Goal: Task Accomplishment & Management: Use online tool/utility

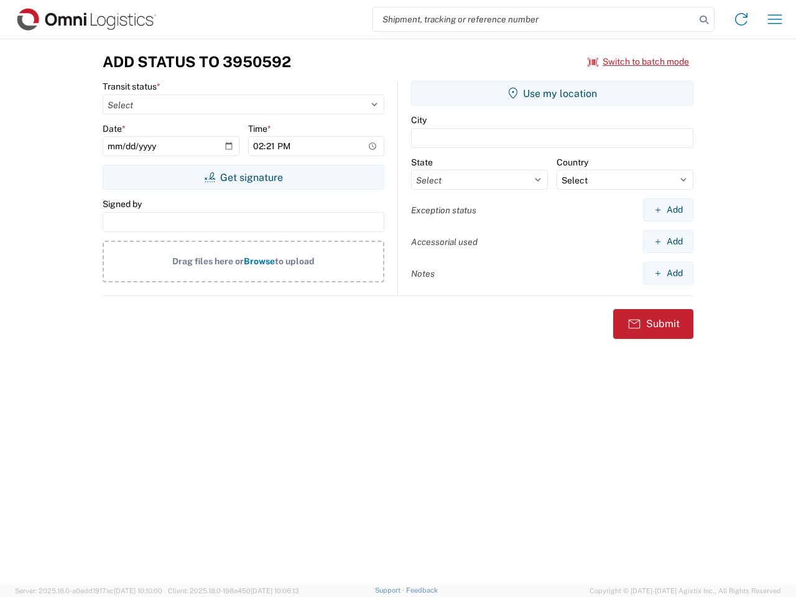
click at [534, 19] on input "search" at bounding box center [534, 19] width 322 height 24
click at [704, 20] on icon at bounding box center [703, 19] width 17 height 17
click at [741, 19] on icon at bounding box center [741, 19] width 20 height 20
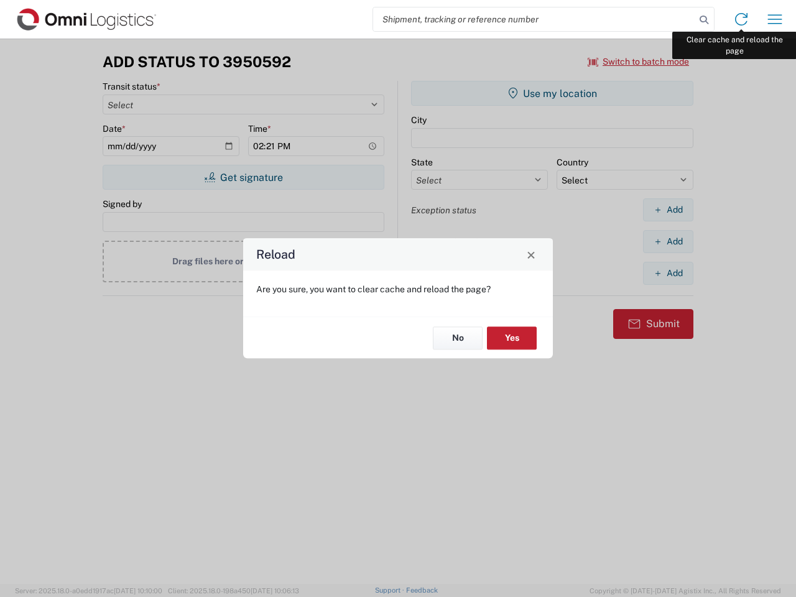
click at [775, 19] on div "Reload Are you sure, you want to clear cache and reload the page? No Yes" at bounding box center [398, 298] width 796 height 597
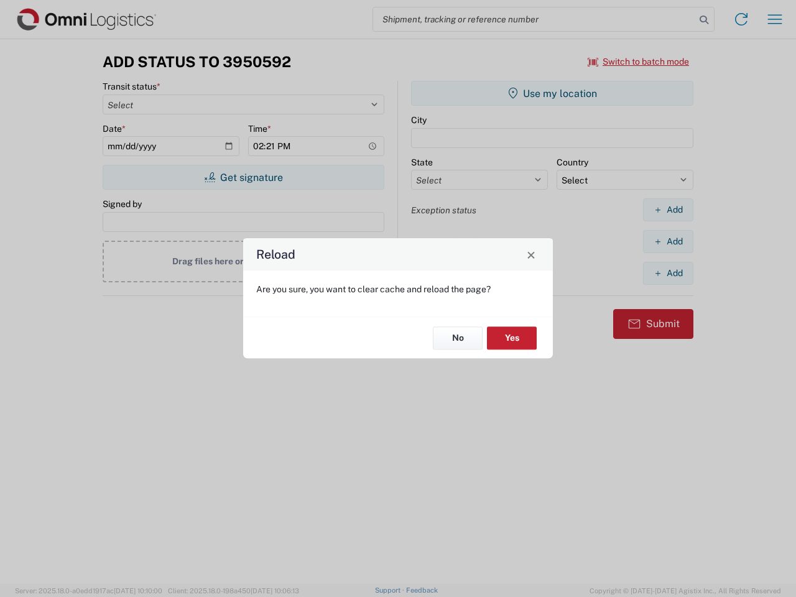
click at [639, 62] on div "Reload Are you sure, you want to clear cache and reload the page? No Yes" at bounding box center [398, 298] width 796 height 597
click at [243, 177] on div "Reload Are you sure, you want to clear cache and reload the page? No Yes" at bounding box center [398, 298] width 796 height 597
click at [552, 93] on div "Reload Are you sure, you want to clear cache and reload the page? No Yes" at bounding box center [398, 298] width 796 height 597
click at [668, 210] on div "Reload Are you sure, you want to clear cache and reload the page? No Yes" at bounding box center [398, 298] width 796 height 597
click at [668, 241] on div "Reload Are you sure, you want to clear cache and reload the page? No Yes" at bounding box center [398, 298] width 796 height 597
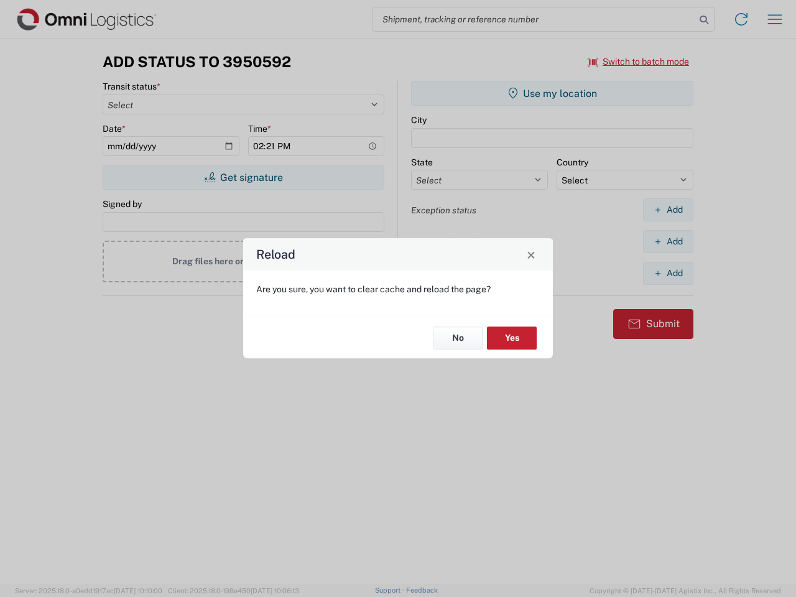
click at [668, 273] on div "Reload Are you sure, you want to clear cache and reload the page? No Yes" at bounding box center [398, 298] width 796 height 597
